Goal: Task Accomplishment & Management: Use online tool/utility

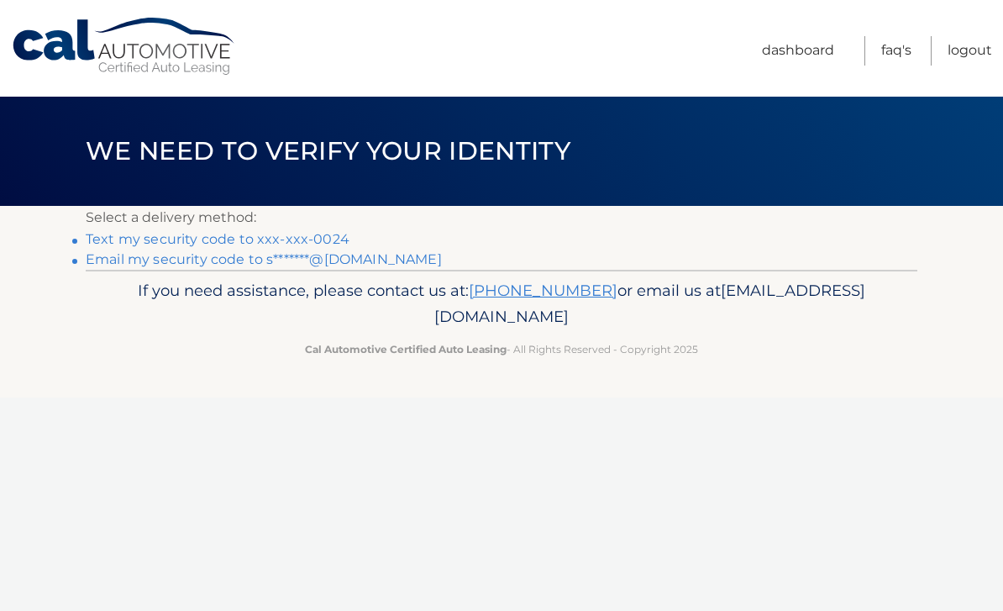
click at [189, 242] on link "Text my security code to xxx-xxx-0024" at bounding box center [218, 239] width 264 height 16
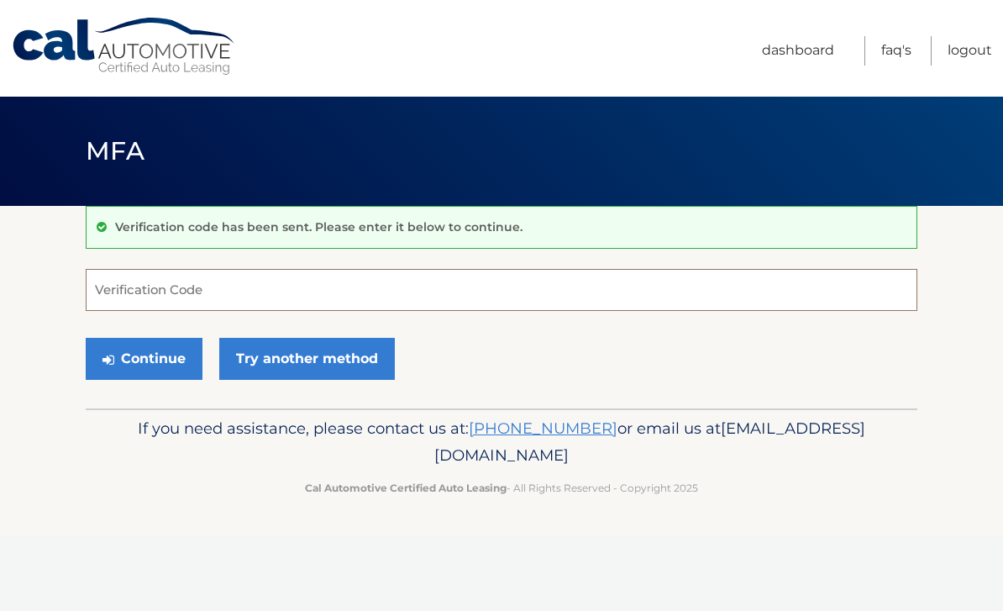
click at [115, 294] on input "Verification Code" at bounding box center [501, 290] width 831 height 42
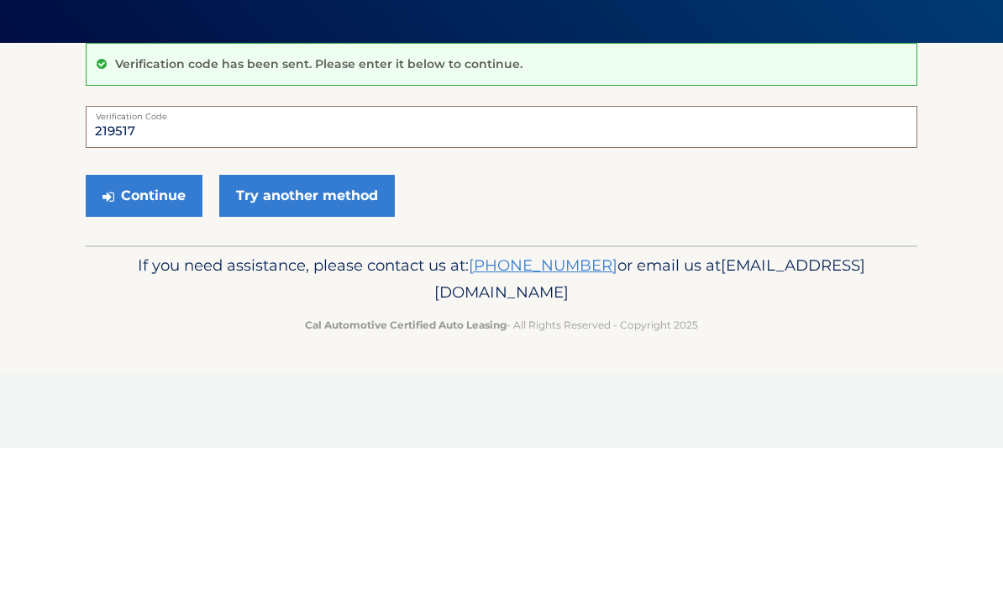
type input "219517"
click at [140, 338] on button "Continue" at bounding box center [144, 359] width 117 height 42
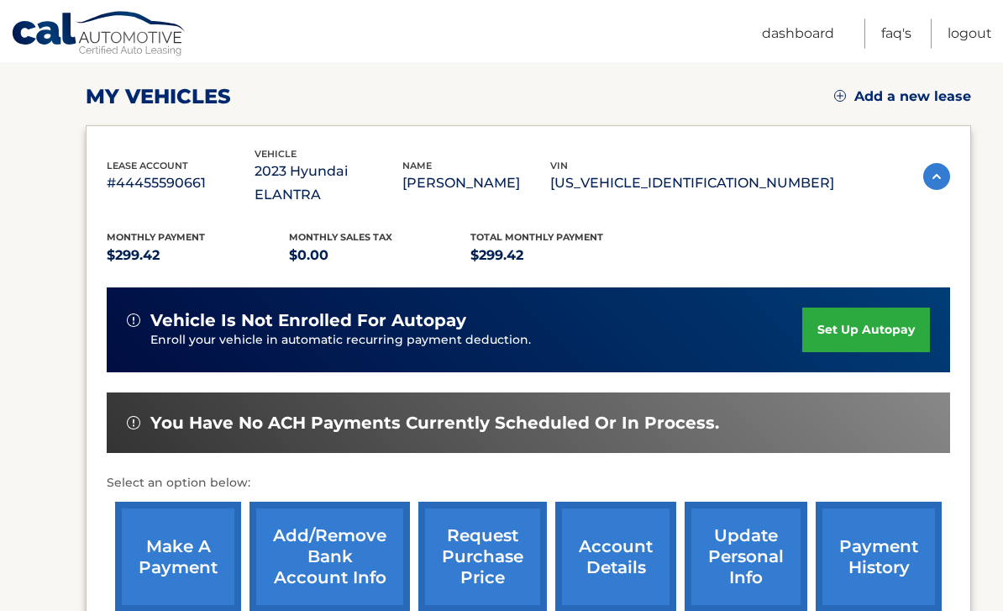
scroll to position [223, 0]
click at [168, 511] on link "make a payment" at bounding box center [178, 556] width 126 height 110
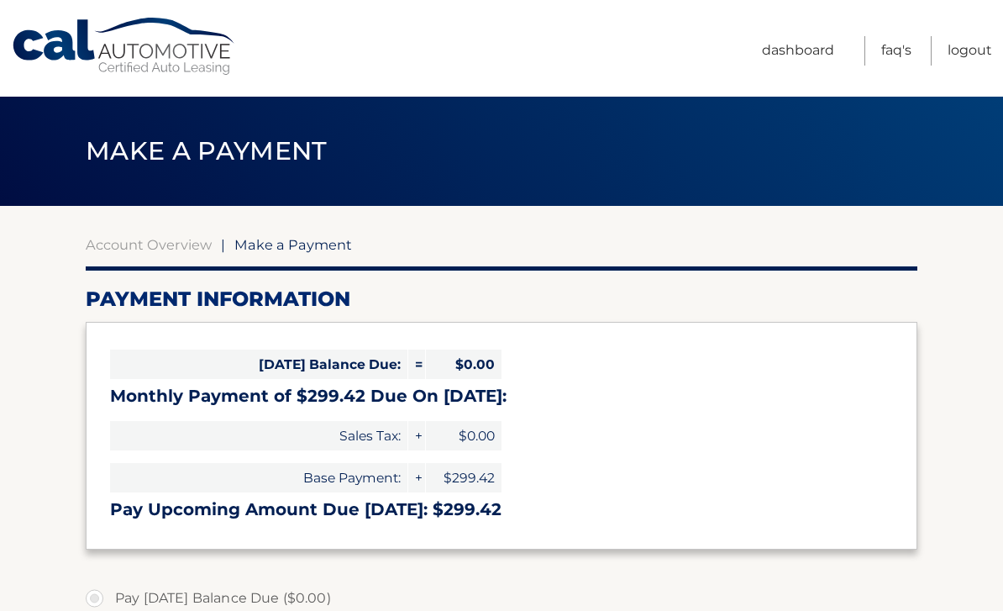
select select "Njk5MGJlYWItNTkwOC00NDhiLWFhNGItNzczNGZjOWU3YThh"
